Goal: Information Seeking & Learning: Learn about a topic

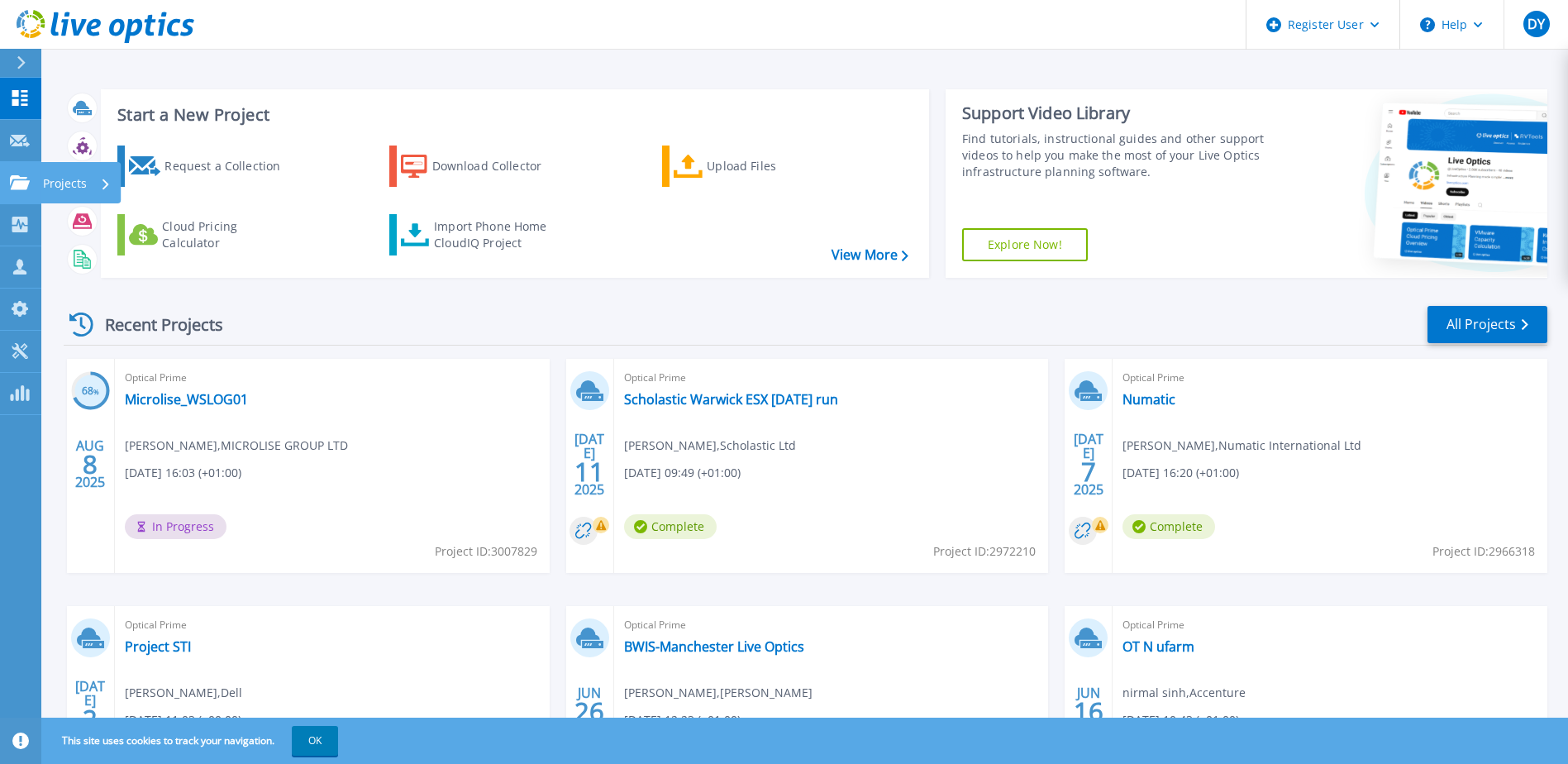
click at [76, 186] on p "Projects" at bounding box center [64, 183] width 44 height 43
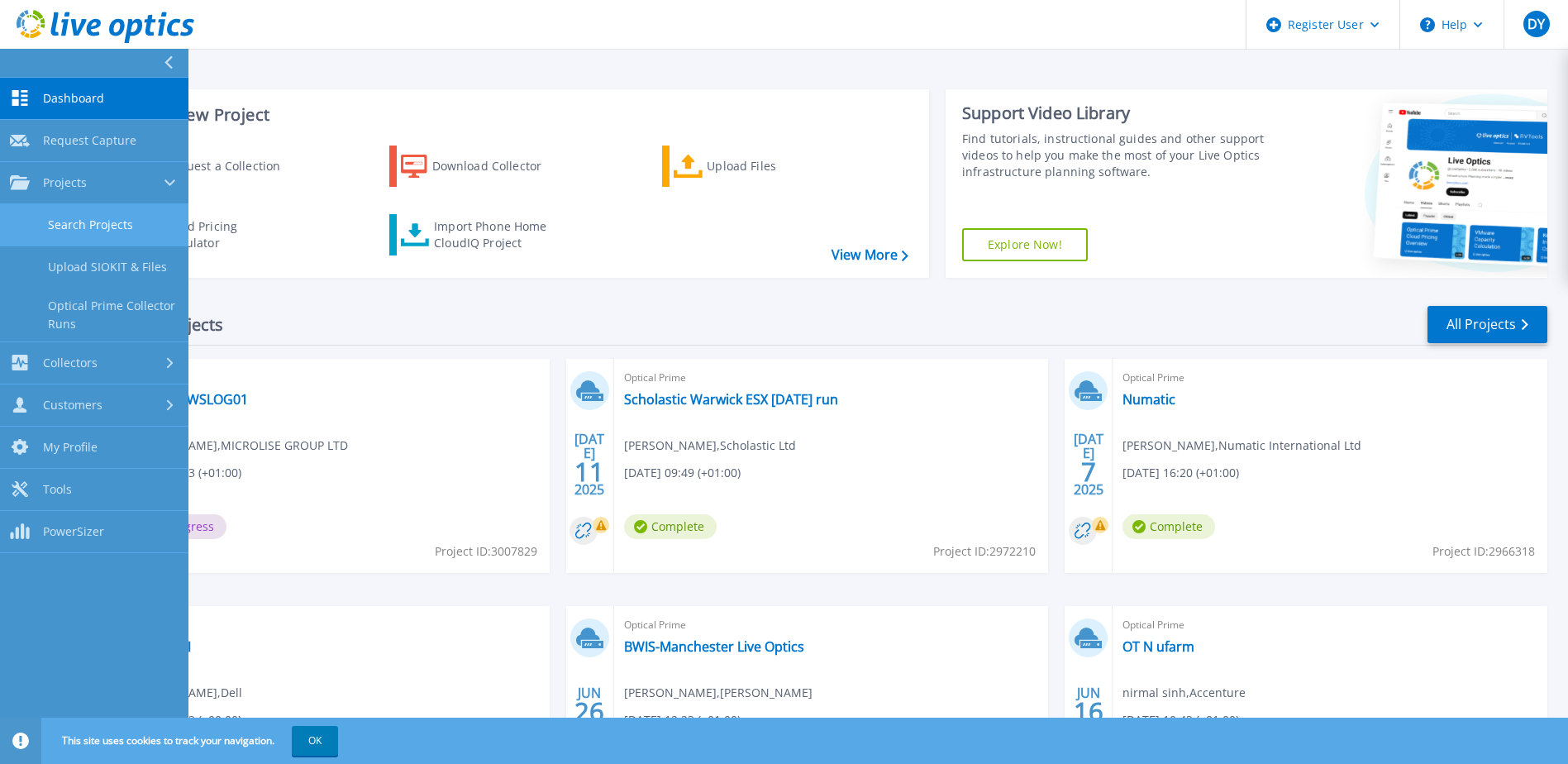
click at [82, 228] on link "Search Projects" at bounding box center [94, 225] width 189 height 42
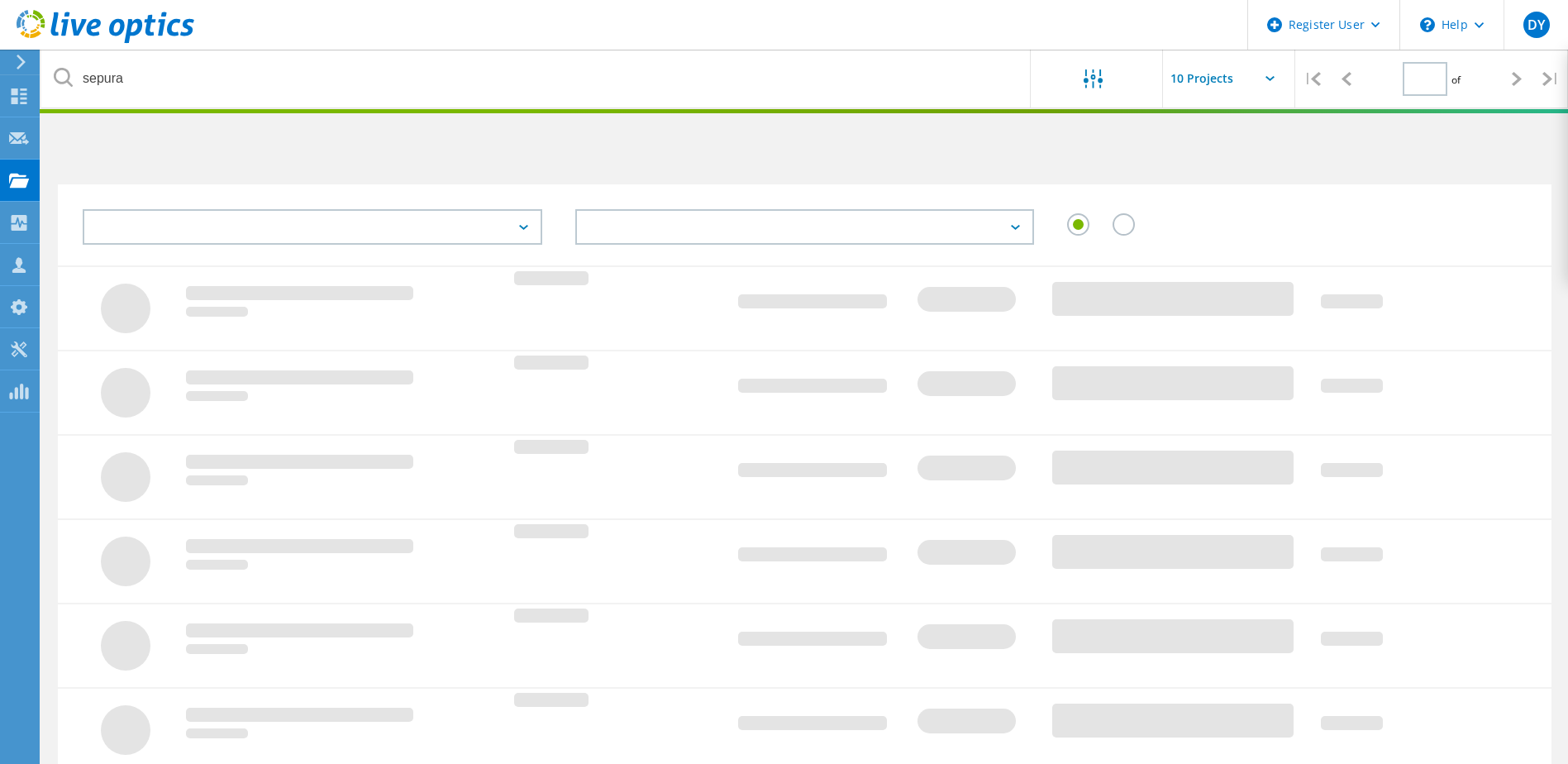
type input "1"
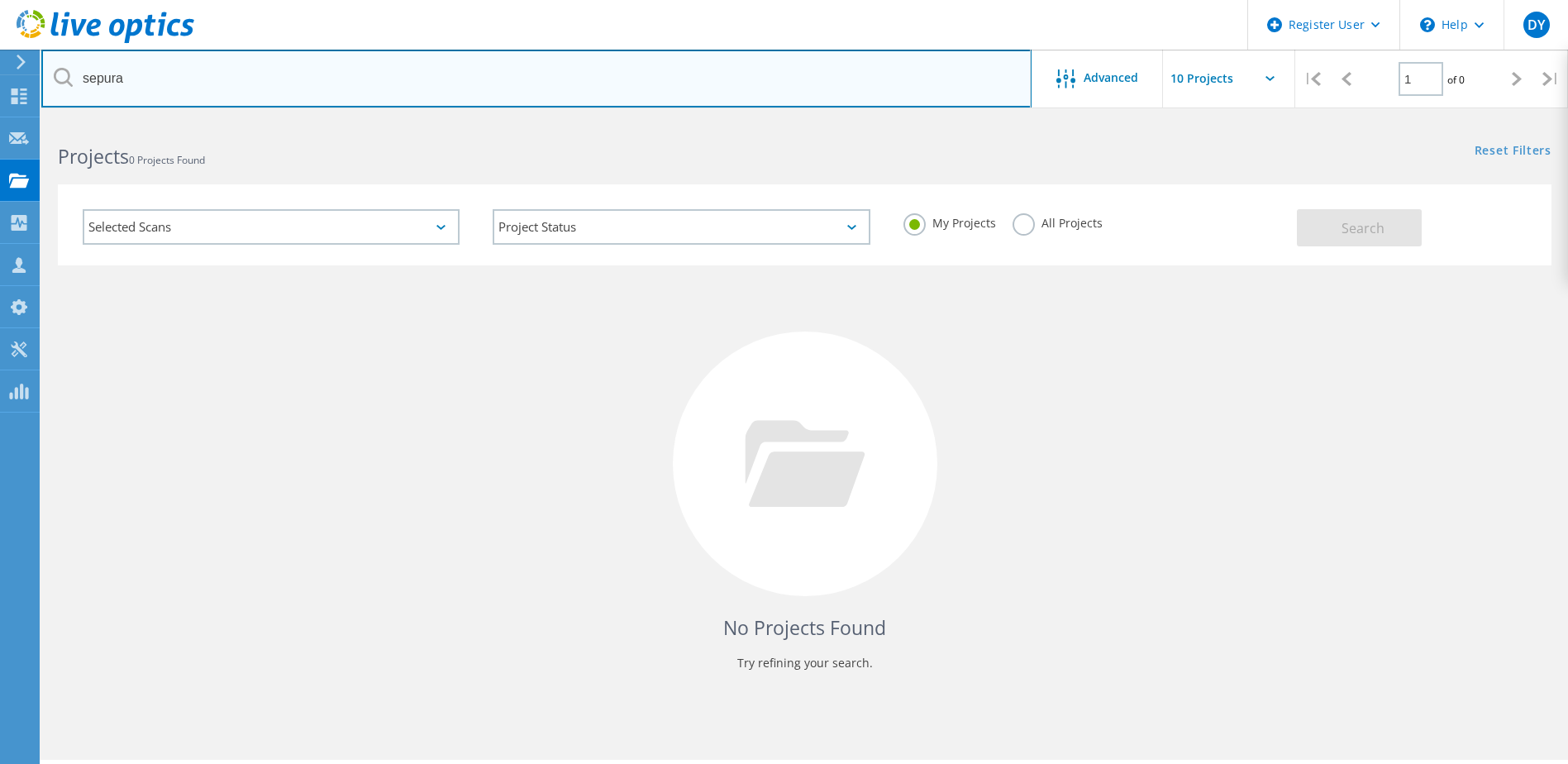
click at [186, 81] on input "sepura" at bounding box center [537, 79] width 990 height 58
click at [106, 83] on input "sepura" at bounding box center [537, 79] width 990 height 58
type input "Metroline"
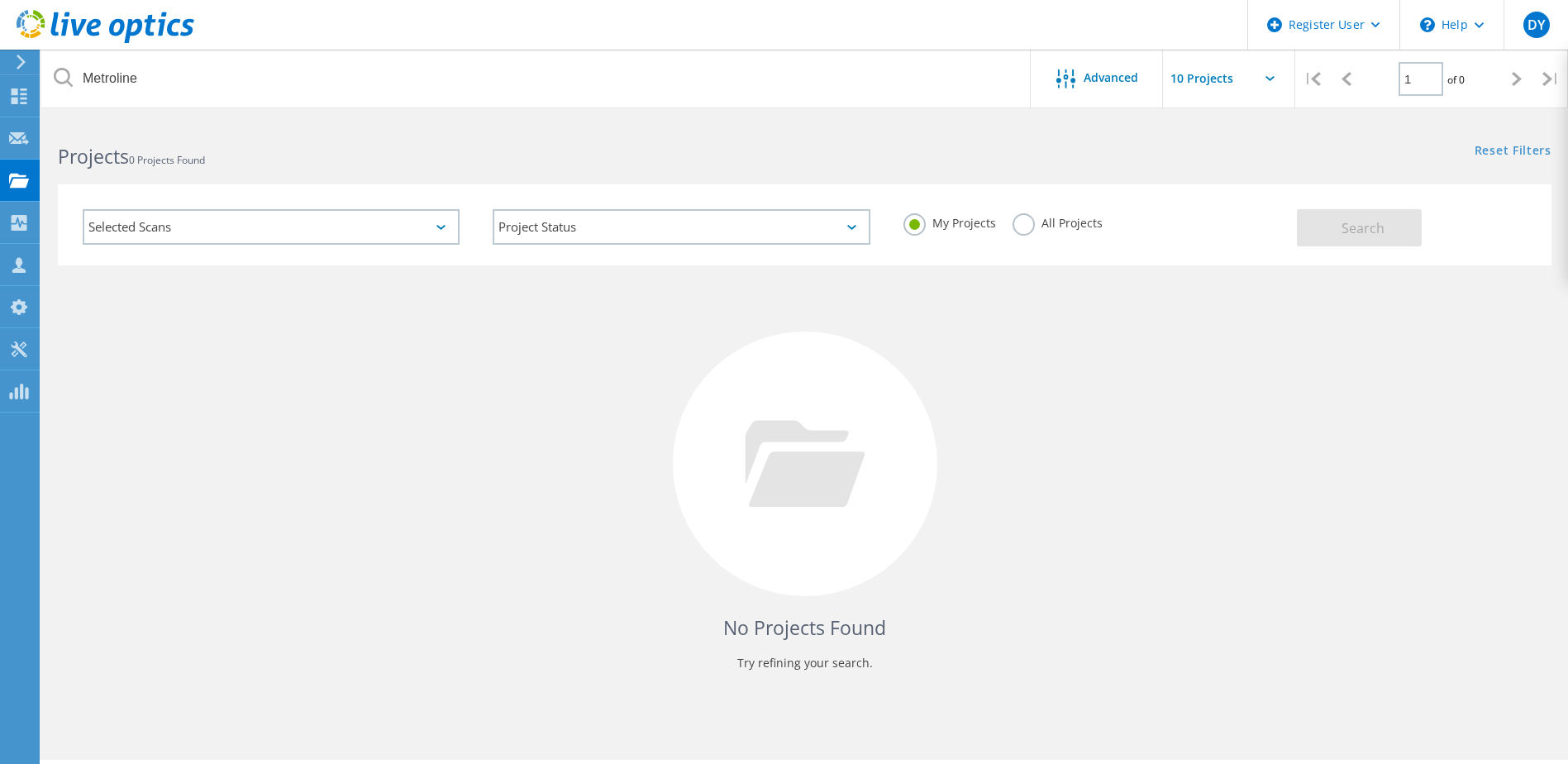
click at [1030, 223] on label "All Projects" at bounding box center [1057, 220] width 90 height 15
click at [0, 0] on input "All Projects" at bounding box center [0, 0] width 0 height 0
click at [1379, 219] on button "Search" at bounding box center [1359, 228] width 125 height 37
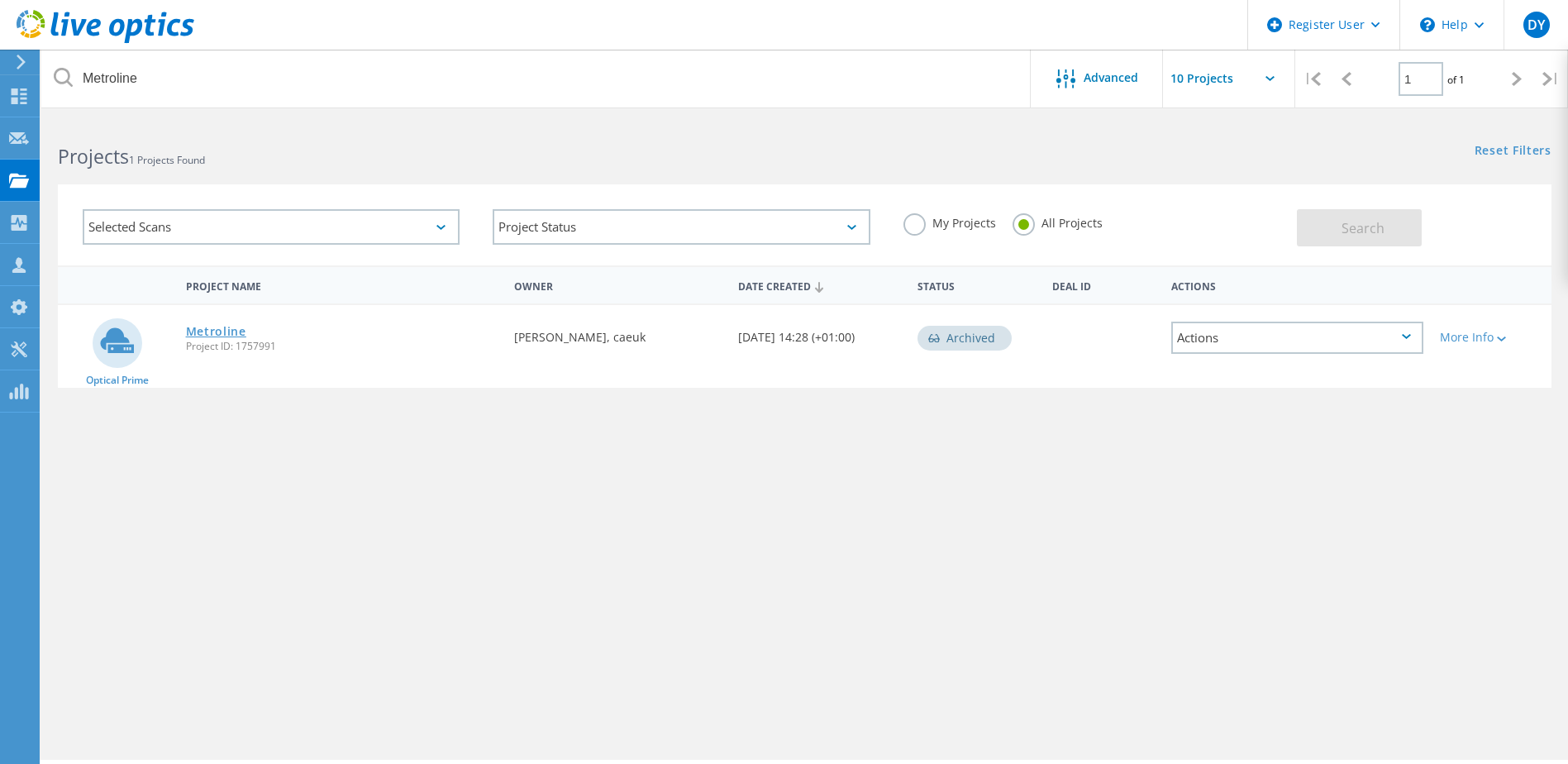
click at [215, 337] on link "Metroline" at bounding box center [216, 331] width 61 height 12
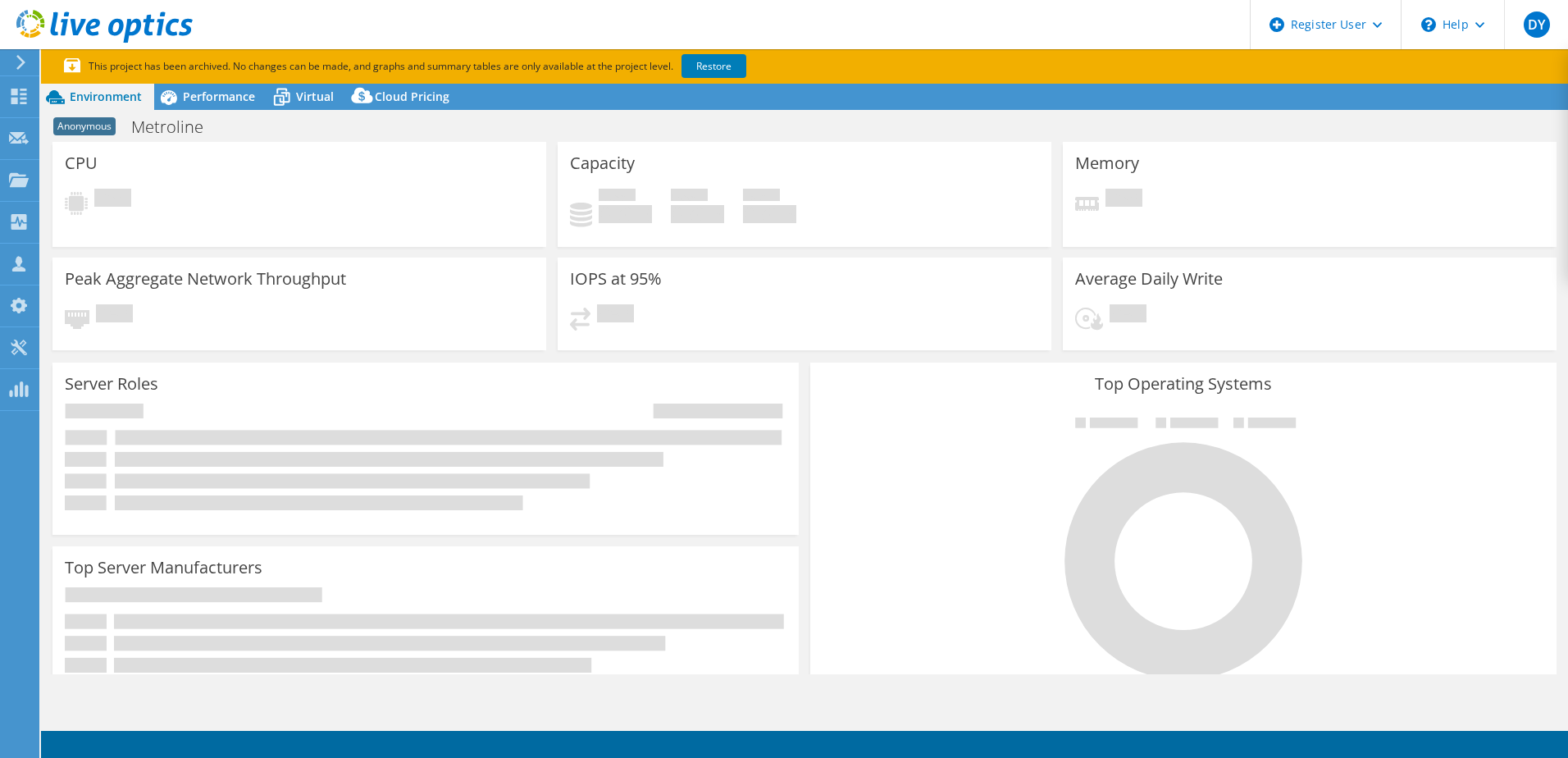
select select "EULondon"
select select "USD"
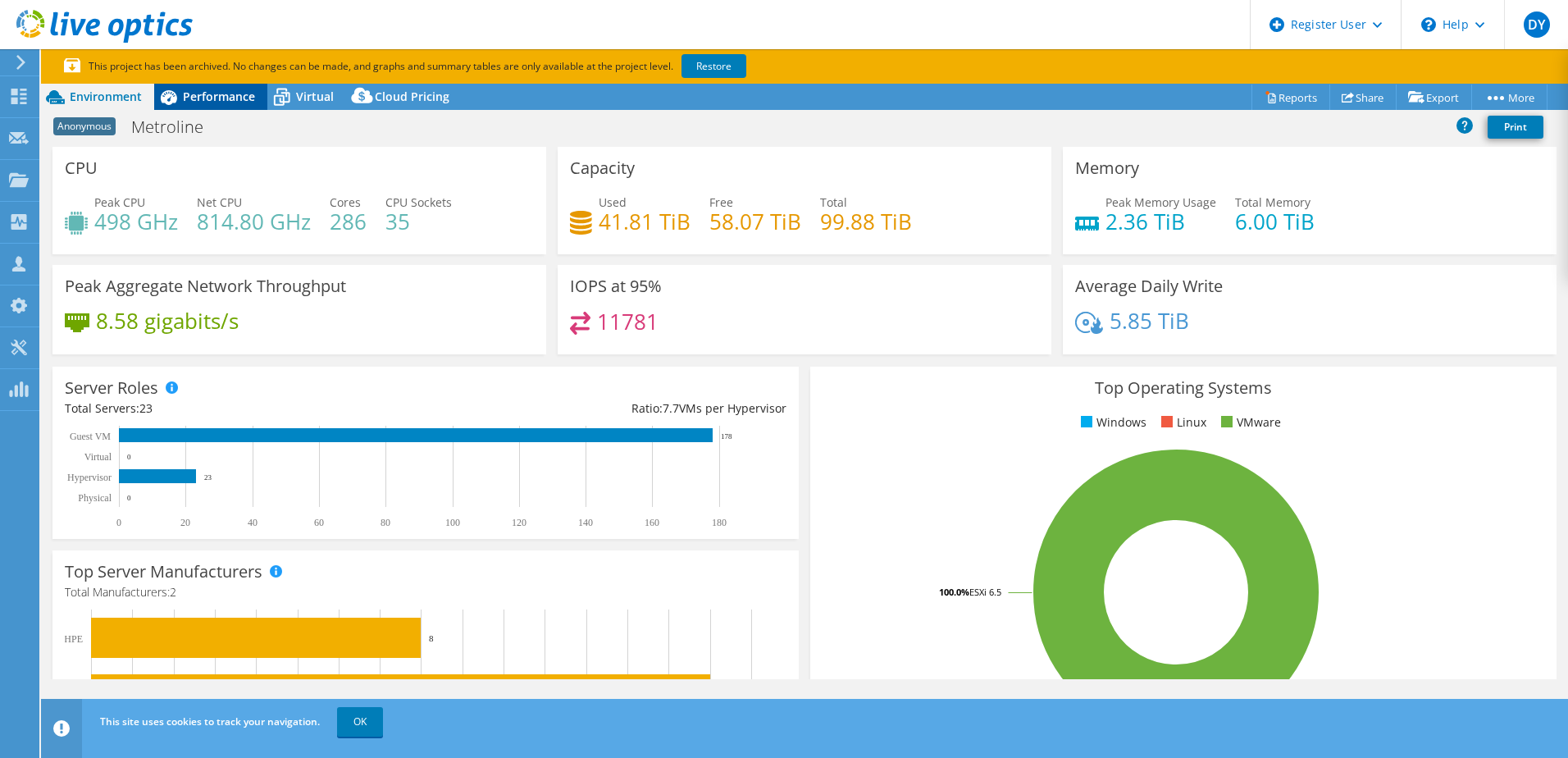
click at [218, 86] on div "Performance" at bounding box center [211, 96] width 113 height 26
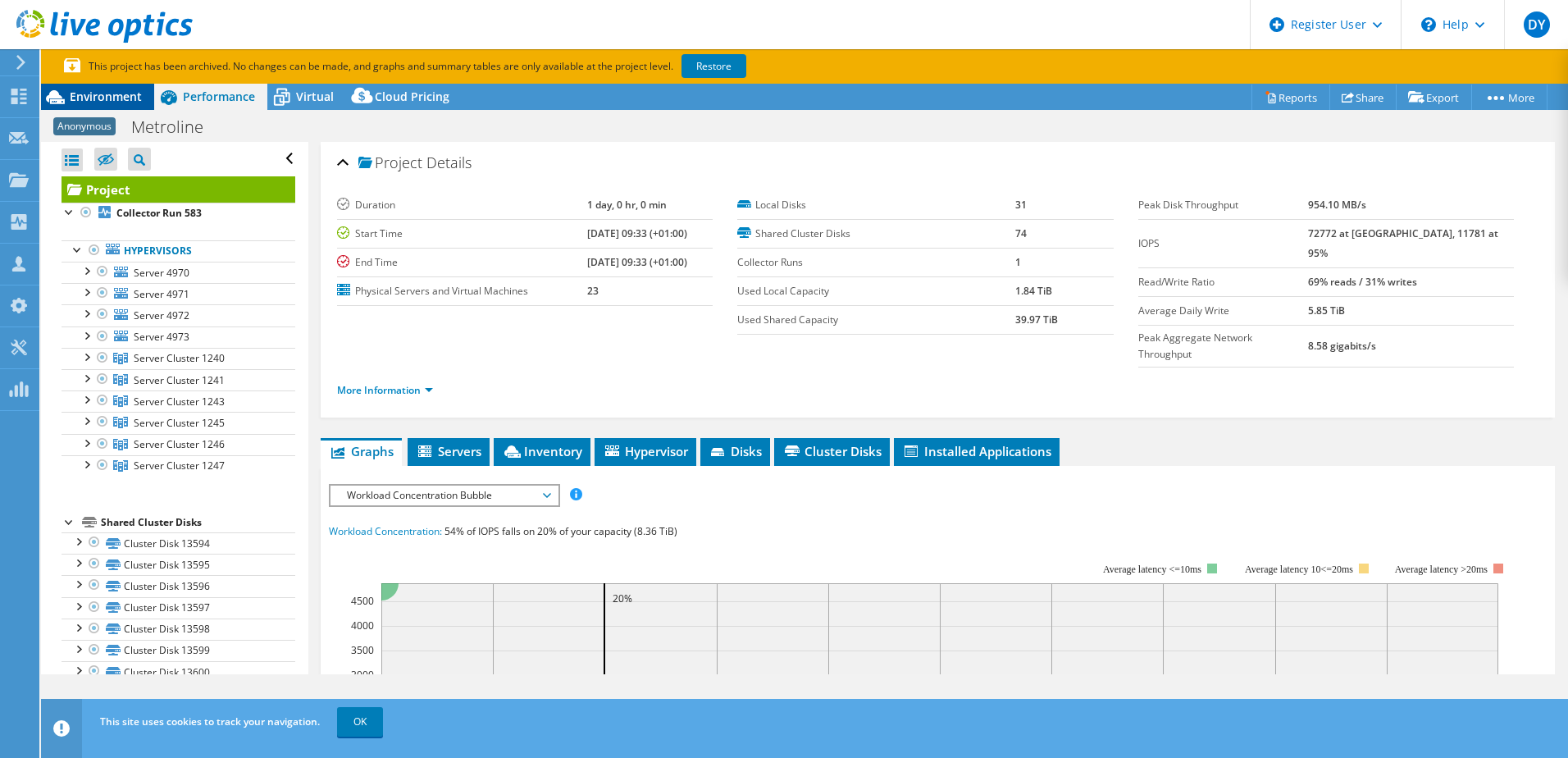
click at [102, 101] on span "Environment" at bounding box center [105, 95] width 72 height 15
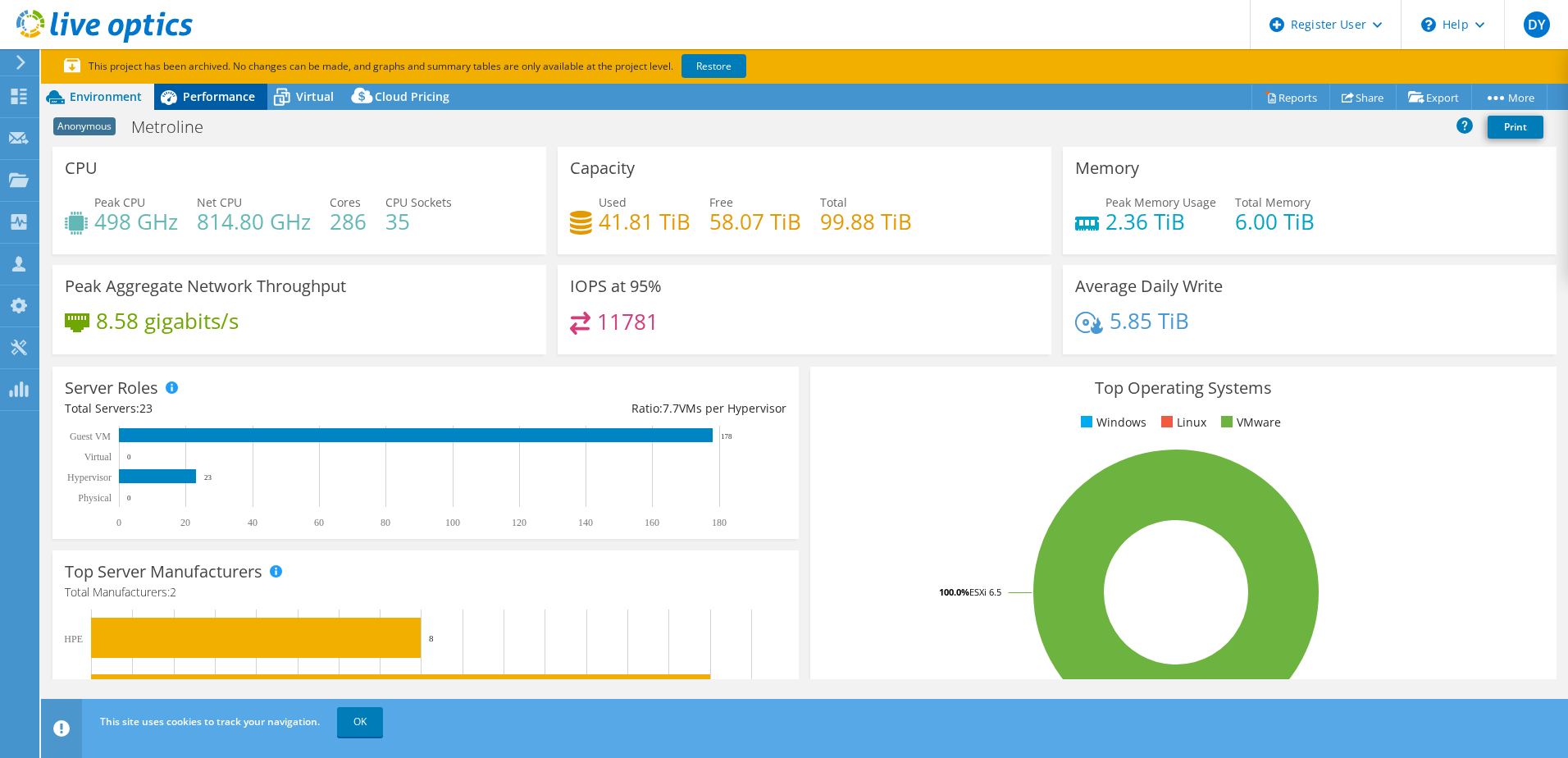
click at [207, 100] on span "Performance" at bounding box center [219, 95] width 72 height 15
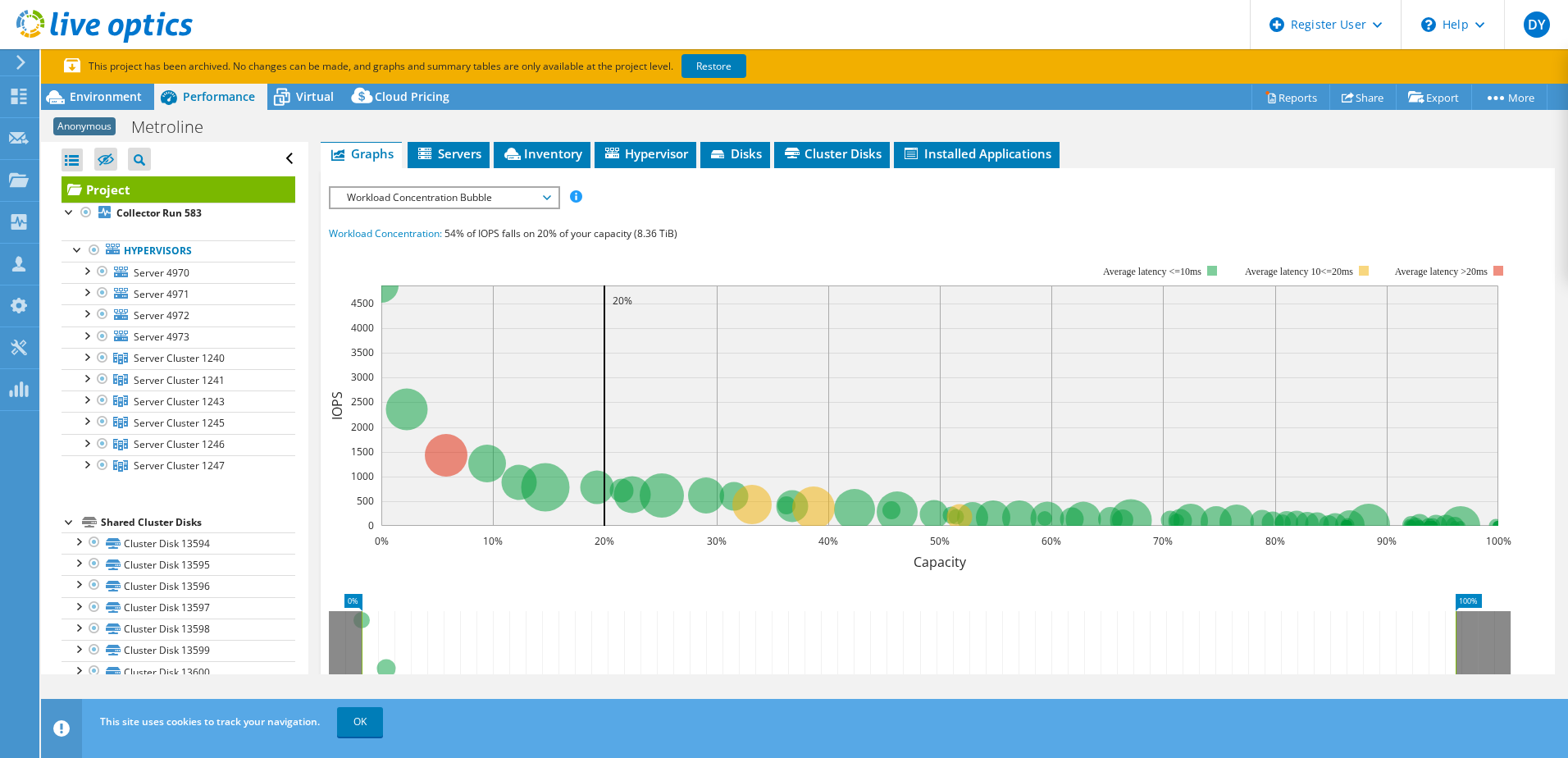
scroll to position [164, 0]
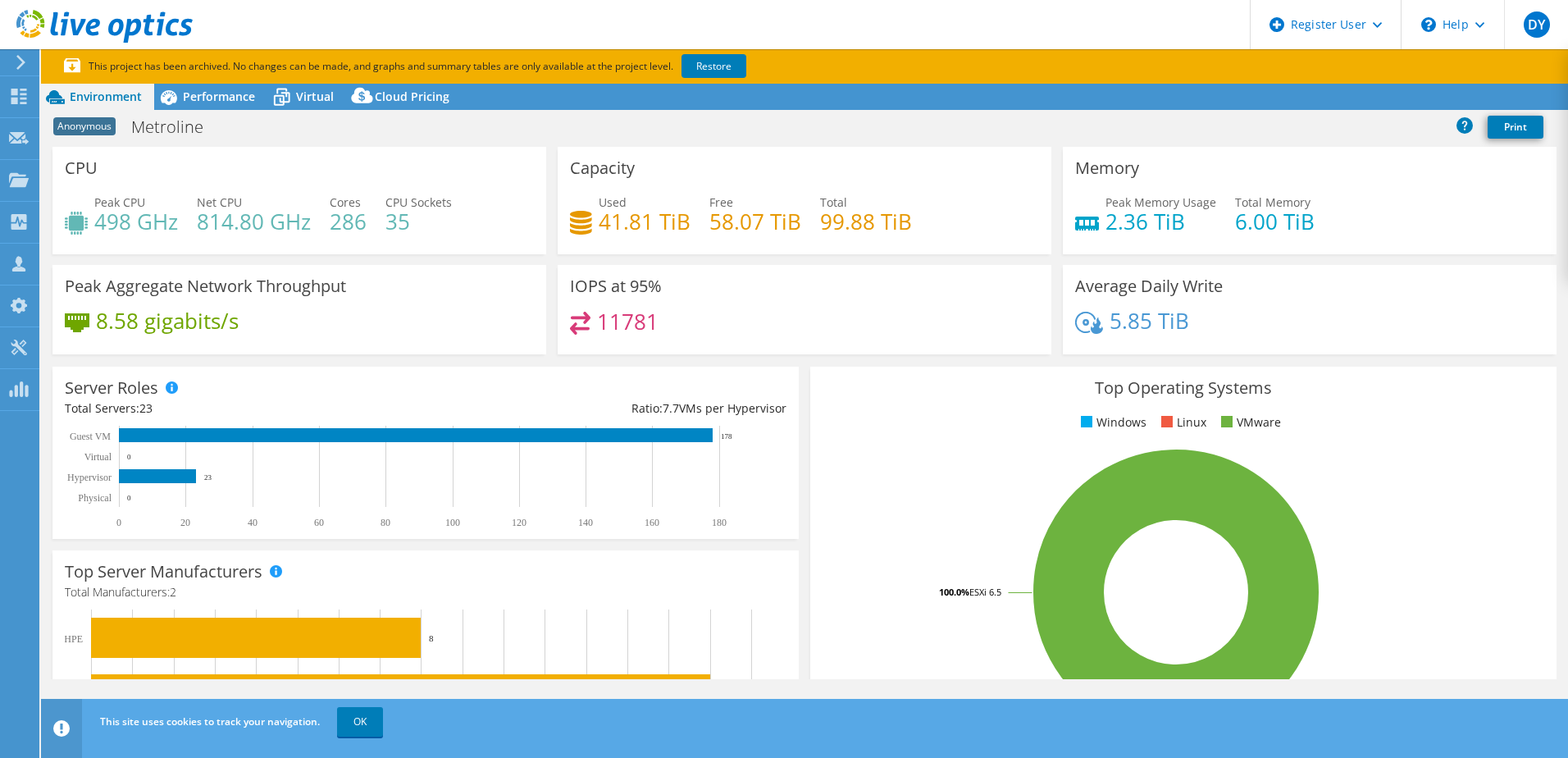
select select "EULondon"
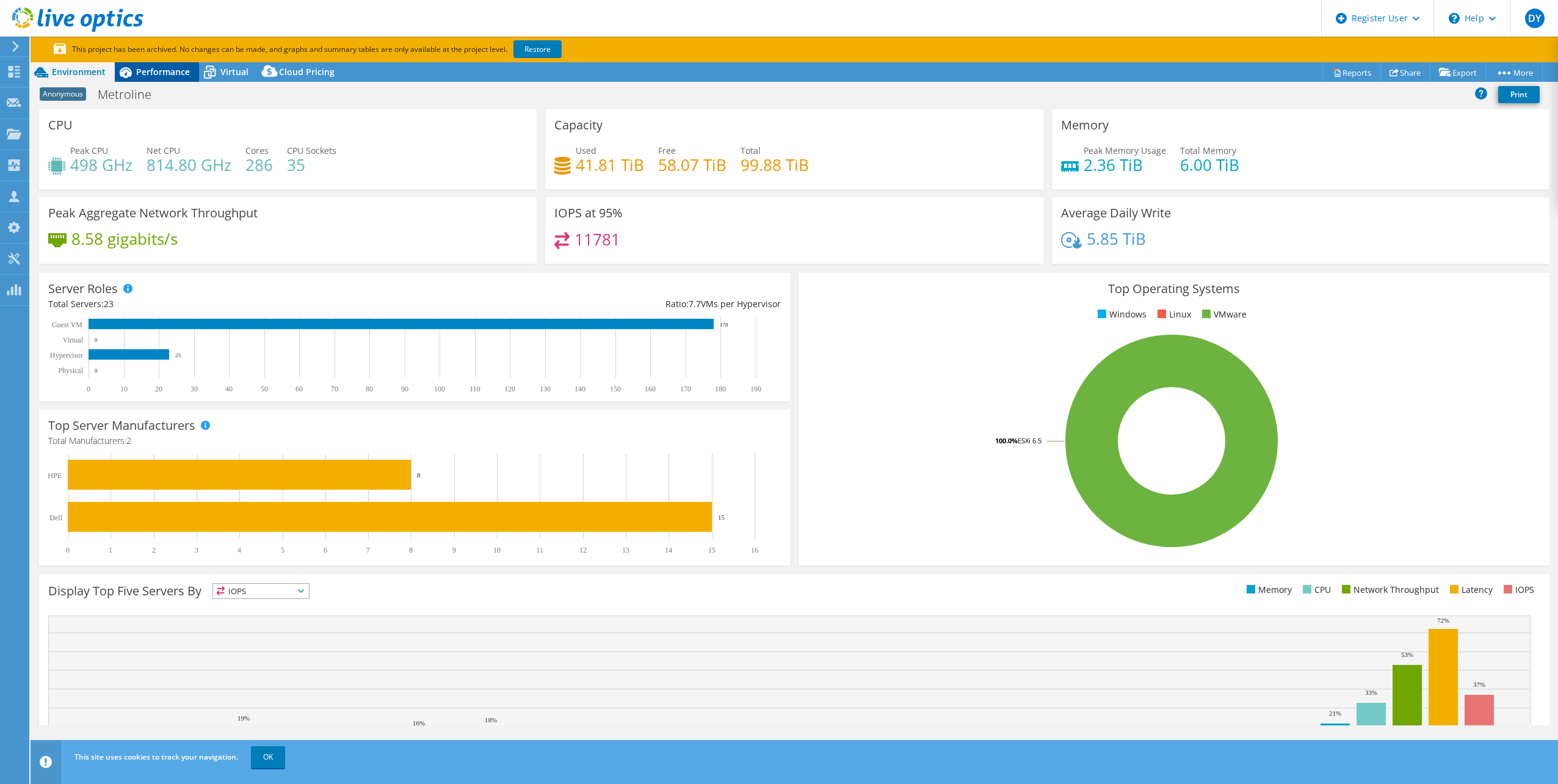
click at [166, 68] on span "Performance" at bounding box center [163, 71] width 54 height 11
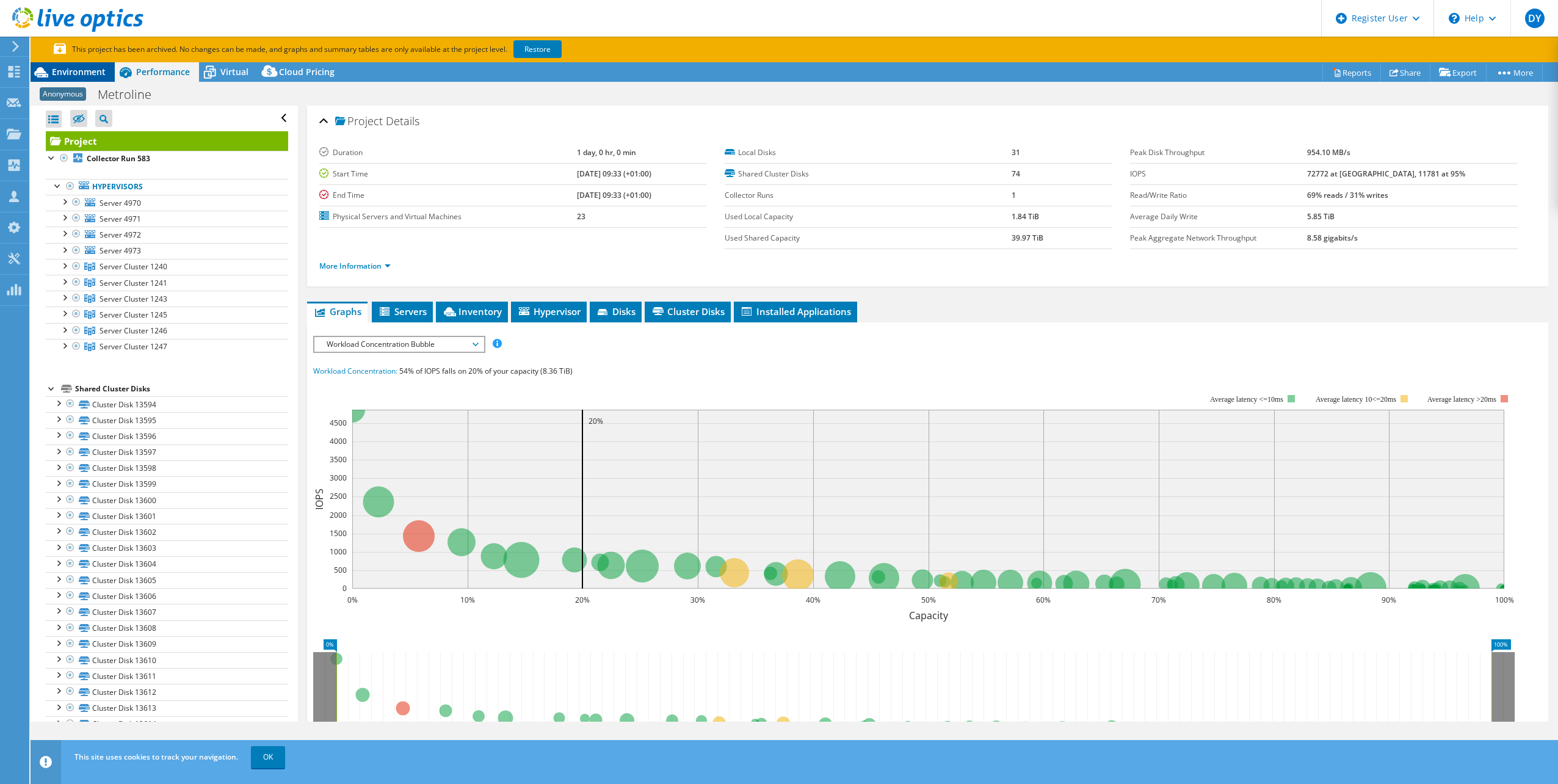
click at [54, 72] on span "Environment" at bounding box center [78, 71] width 54 height 11
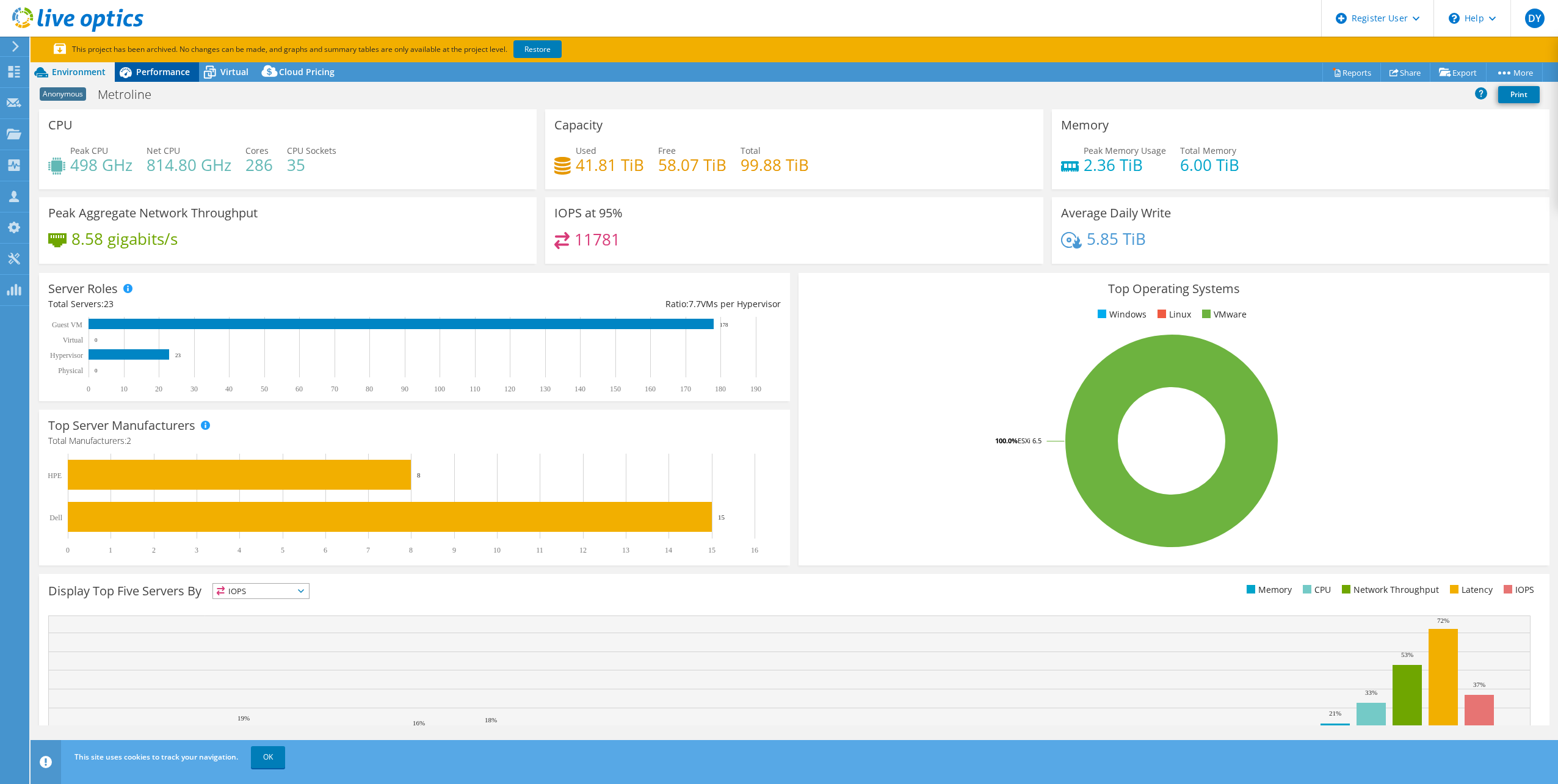
click at [164, 67] on span "Performance" at bounding box center [163, 71] width 54 height 11
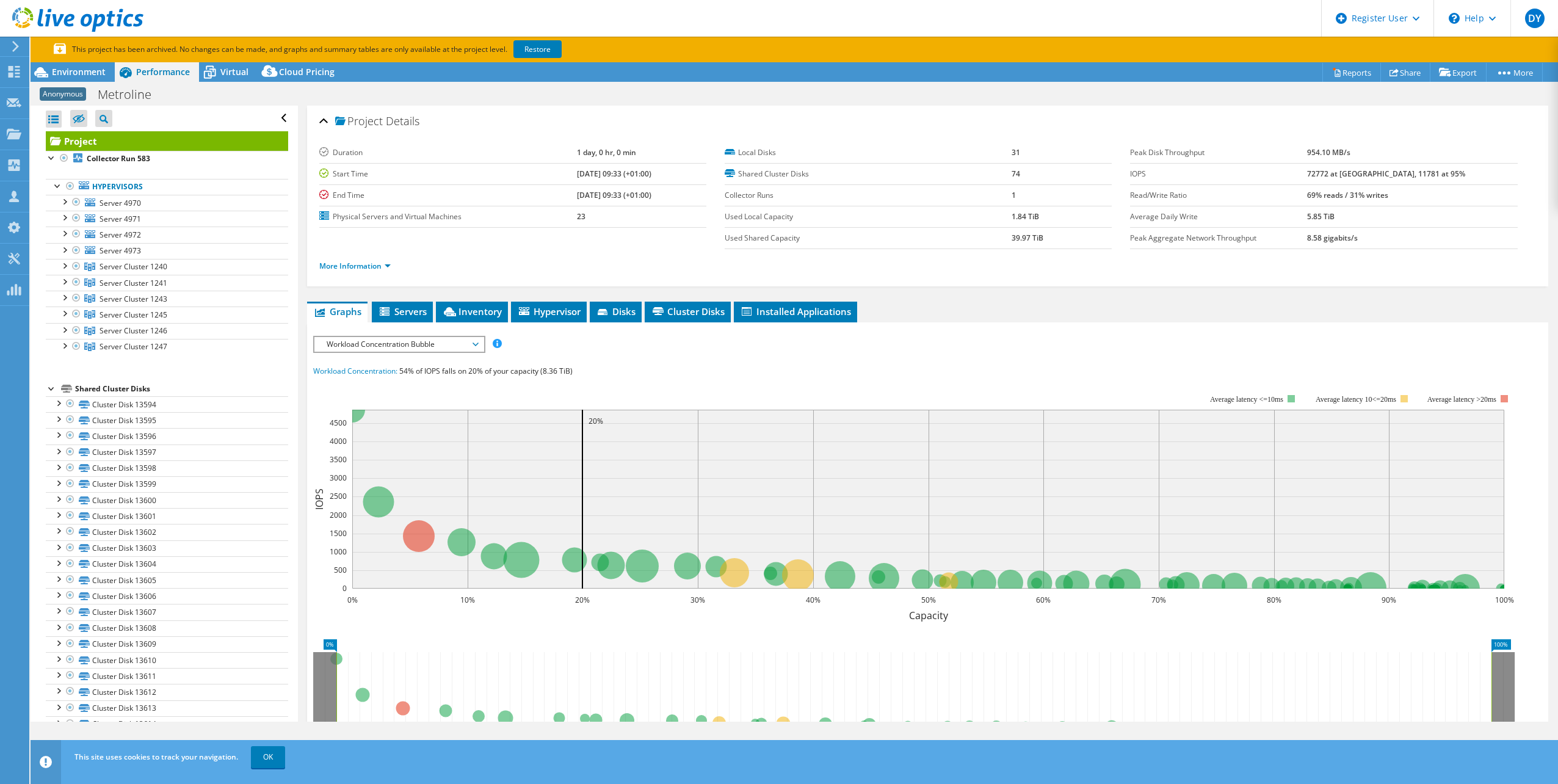
click at [384, 350] on span "Workload Concentration Bubble" at bounding box center [399, 344] width 157 height 15
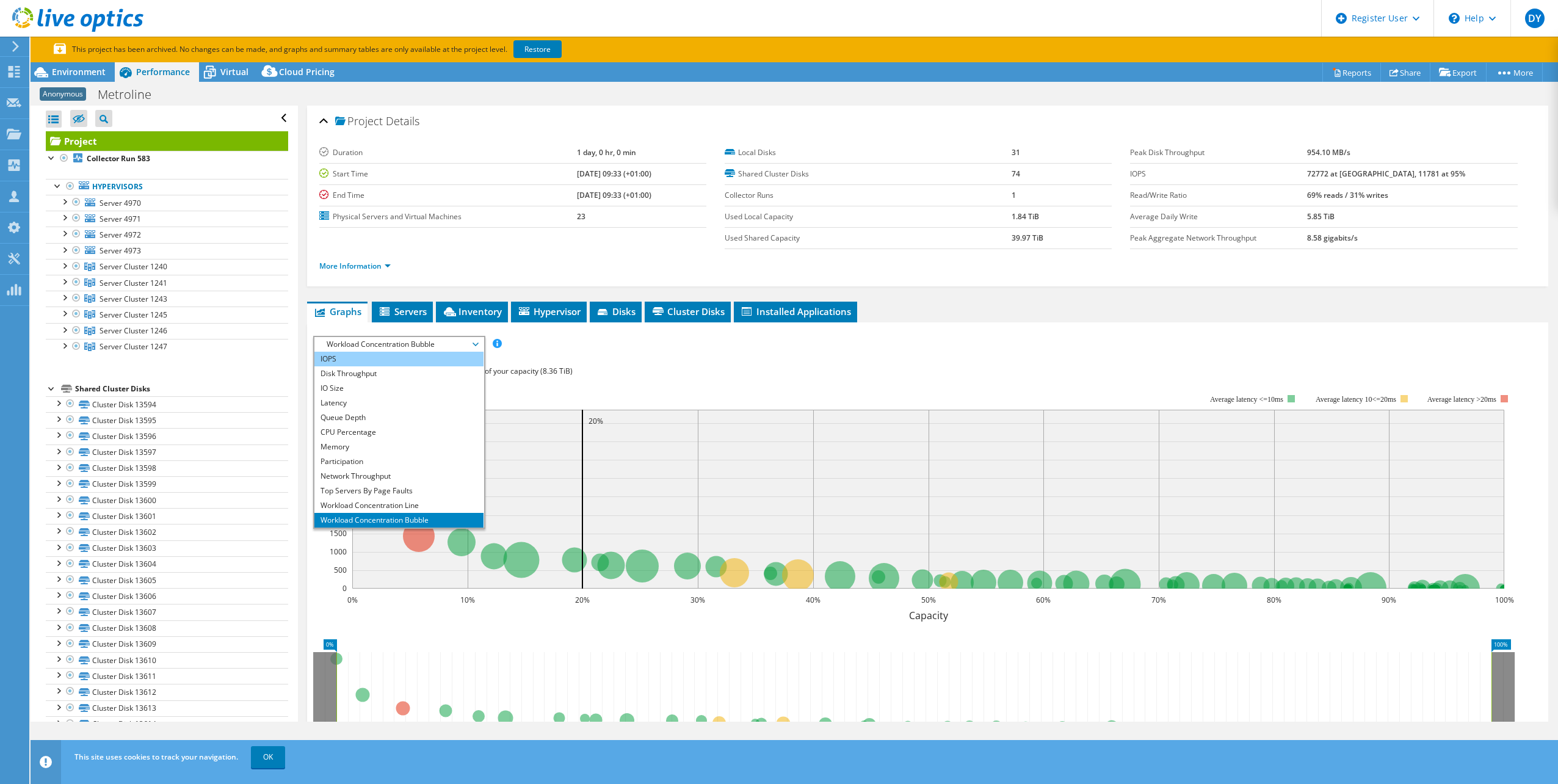
click at [366, 362] on li "IOPS" at bounding box center [399, 359] width 169 height 15
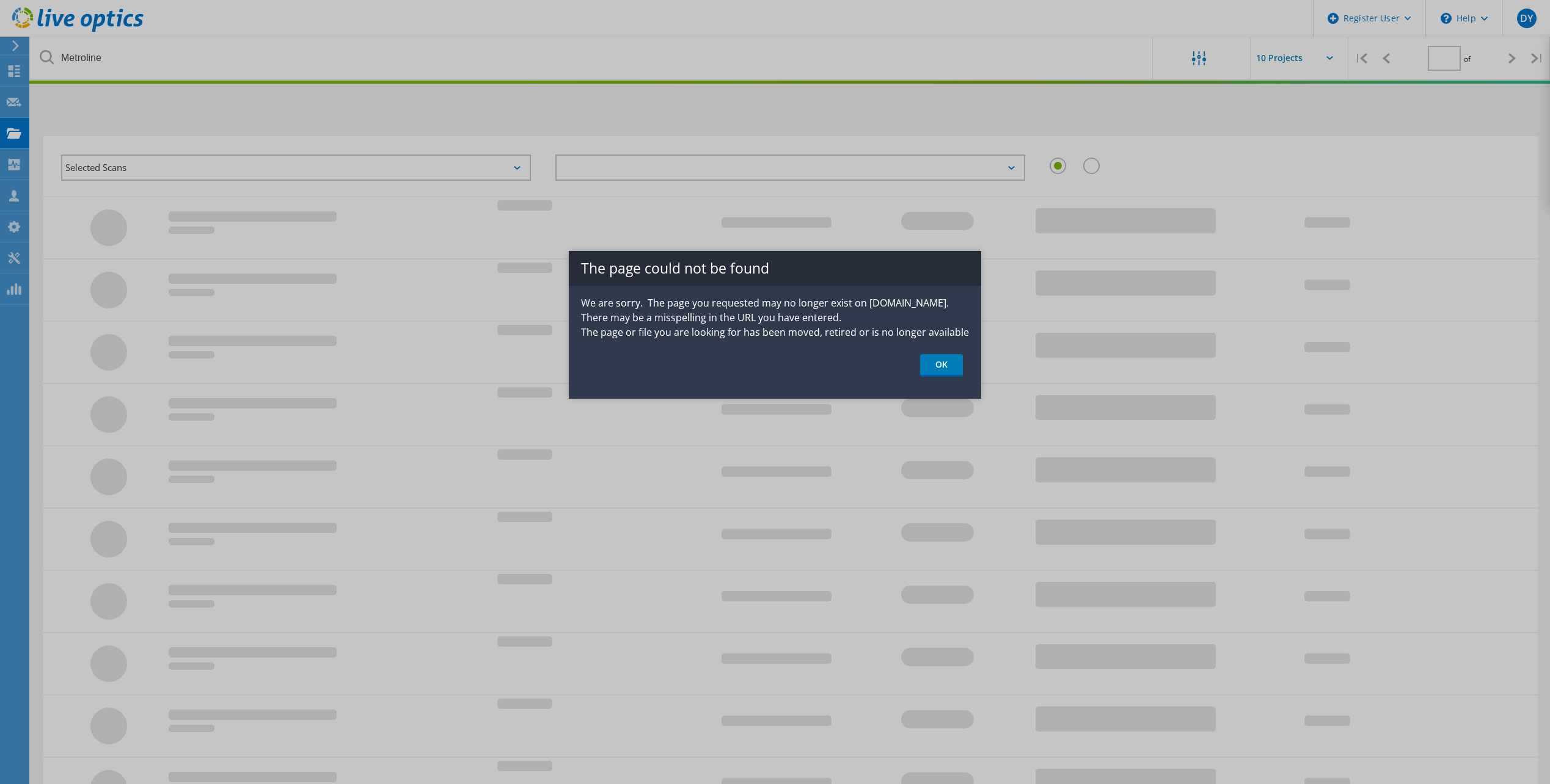
type input "1"
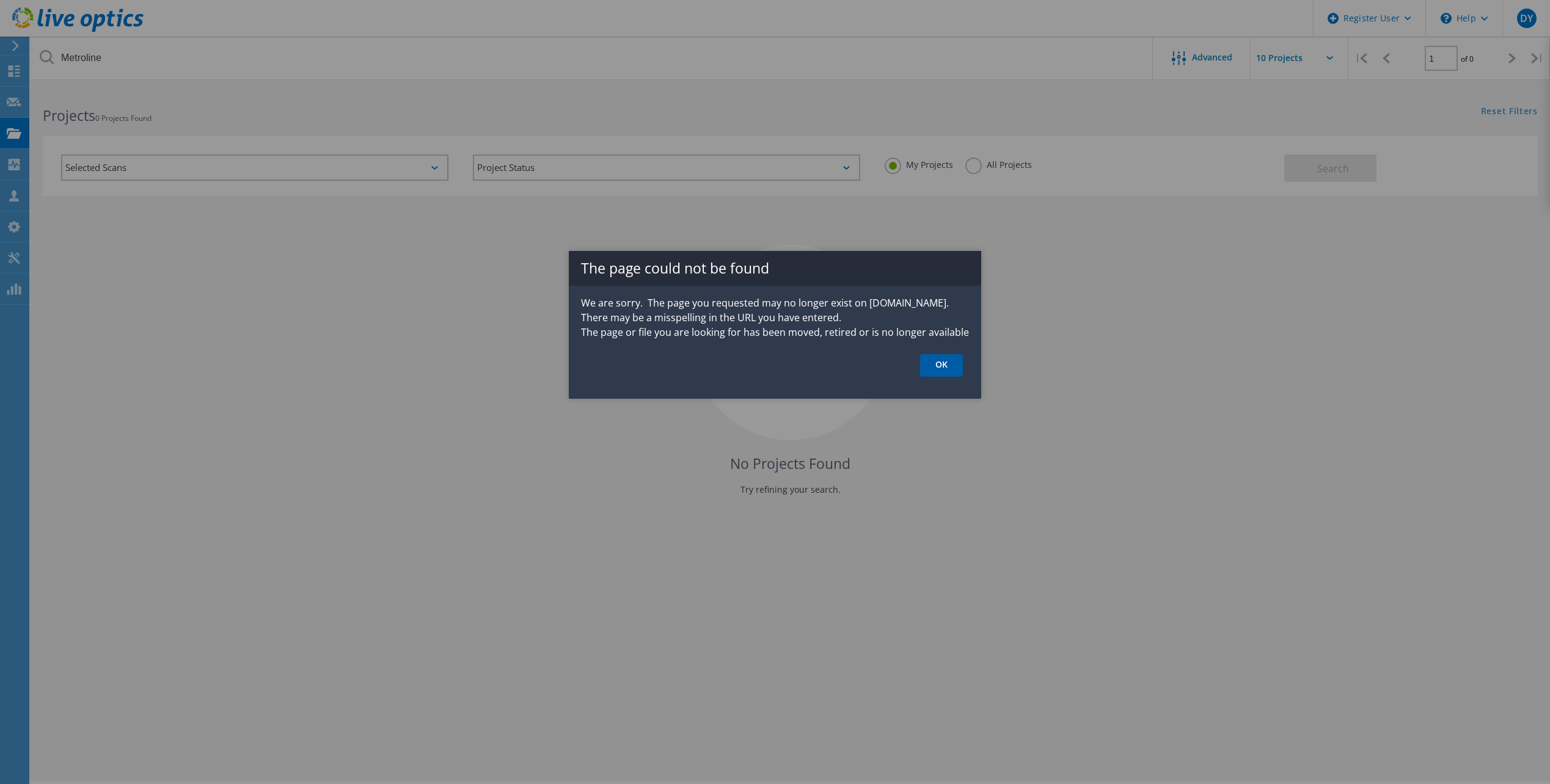
click at [939, 365] on link "OK" at bounding box center [941, 365] width 43 height 23
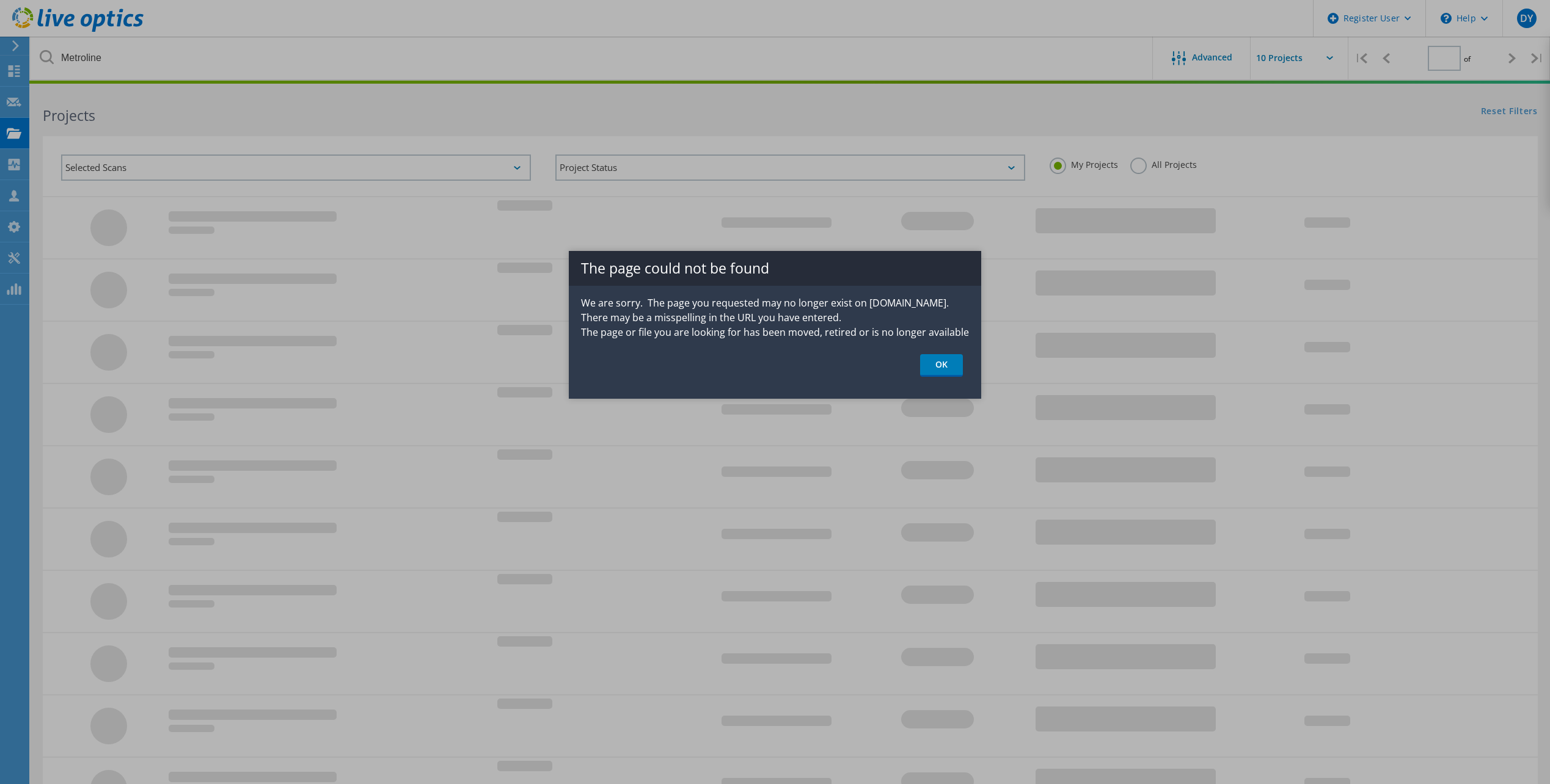
type input "1"
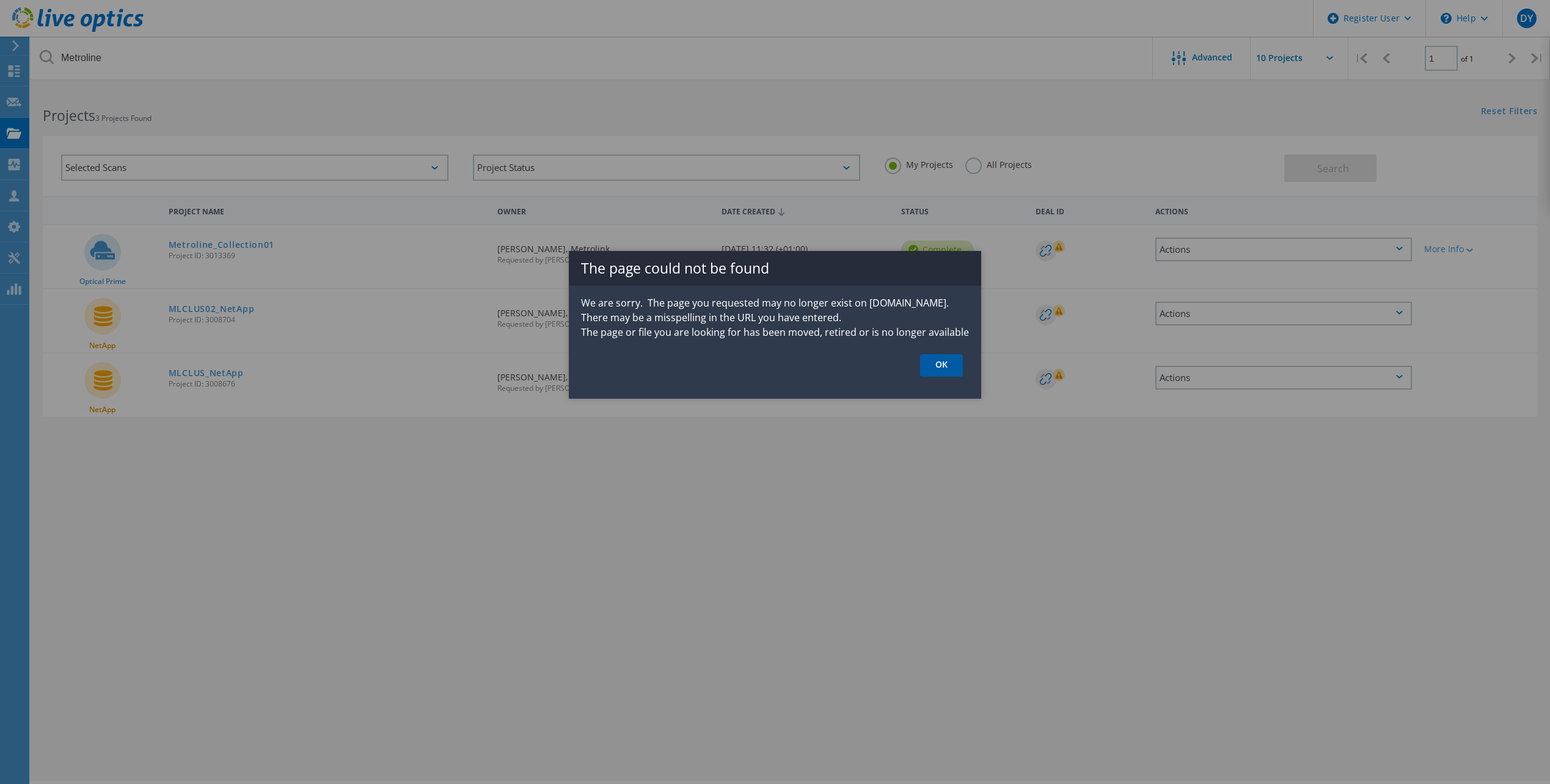
click at [941, 370] on link "OK" at bounding box center [941, 365] width 43 height 23
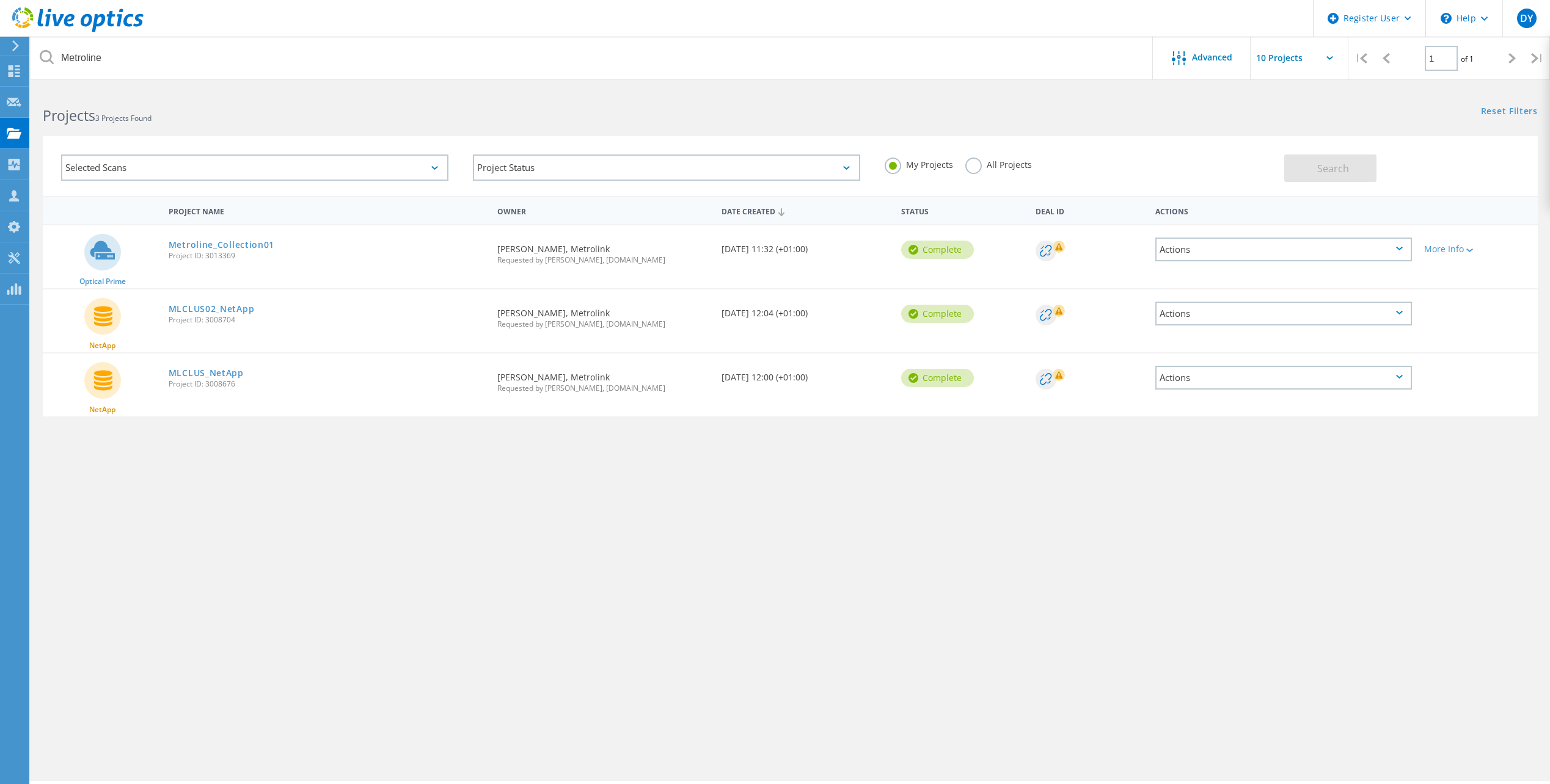
click at [582, 738] on div "Metroline Advanced | 1 of 1 | Email Address Project Name Company Date Created P…" at bounding box center [790, 434] width 1519 height 692
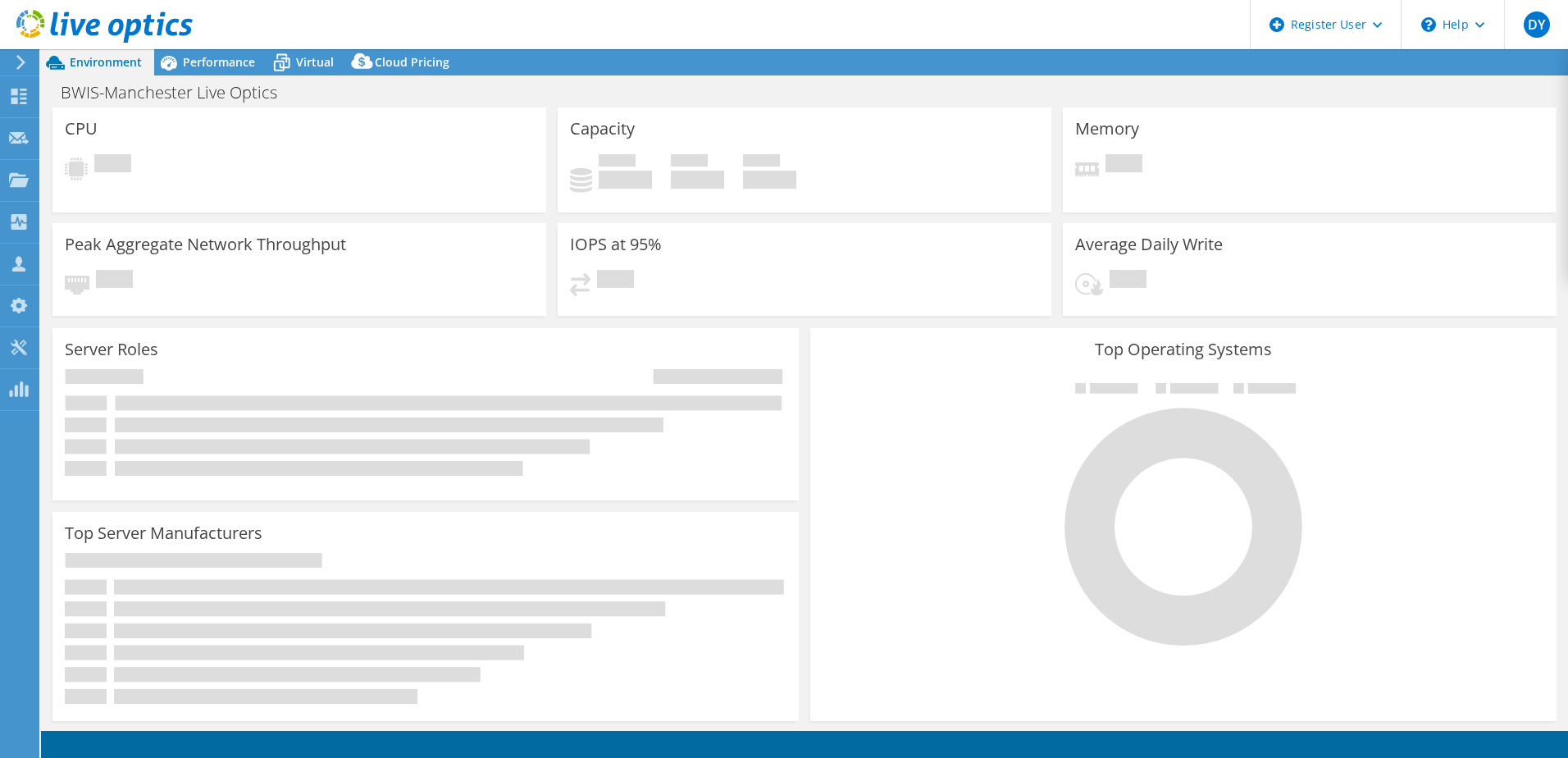
select select "USD"
